Goal: Information Seeking & Learning: Learn about a topic

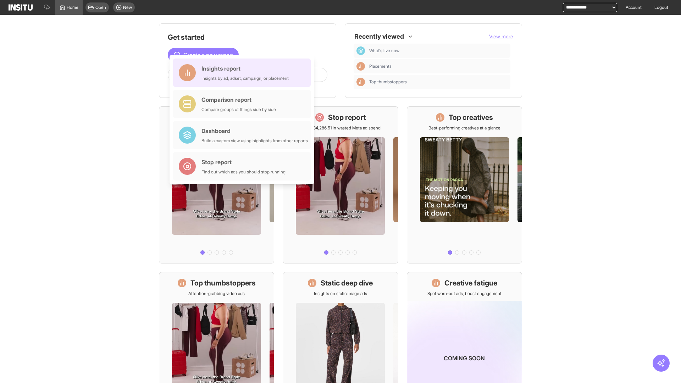
click at [244, 73] on div "Insights report Insights by ad, adset, campaign, or placement" at bounding box center [244, 72] width 87 height 17
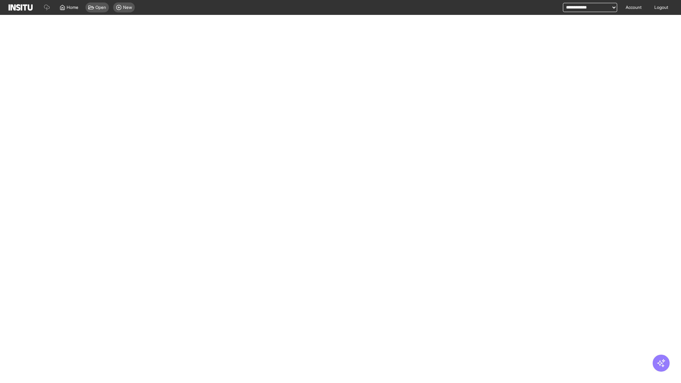
select select "**"
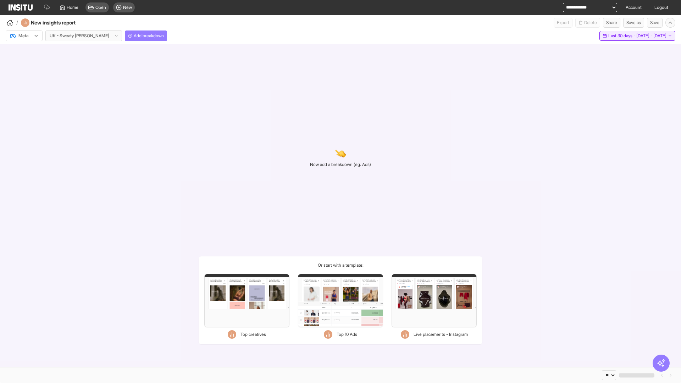
click at [627, 36] on span "Last 30 days - [DATE] - [DATE]" at bounding box center [637, 36] width 58 height 6
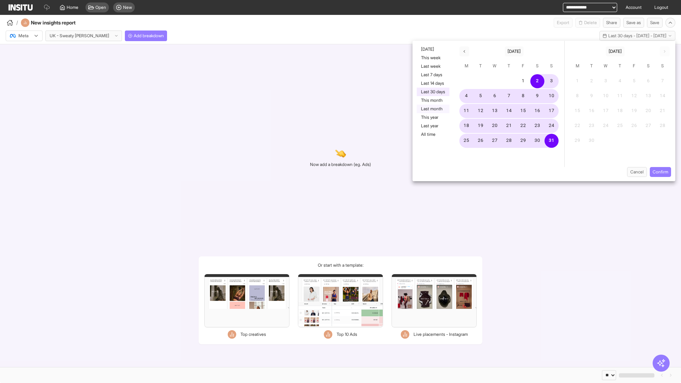
click at [432, 109] on button "Last month" at bounding box center [433, 109] width 33 height 9
